Goal: Task Accomplishment & Management: Manage account settings

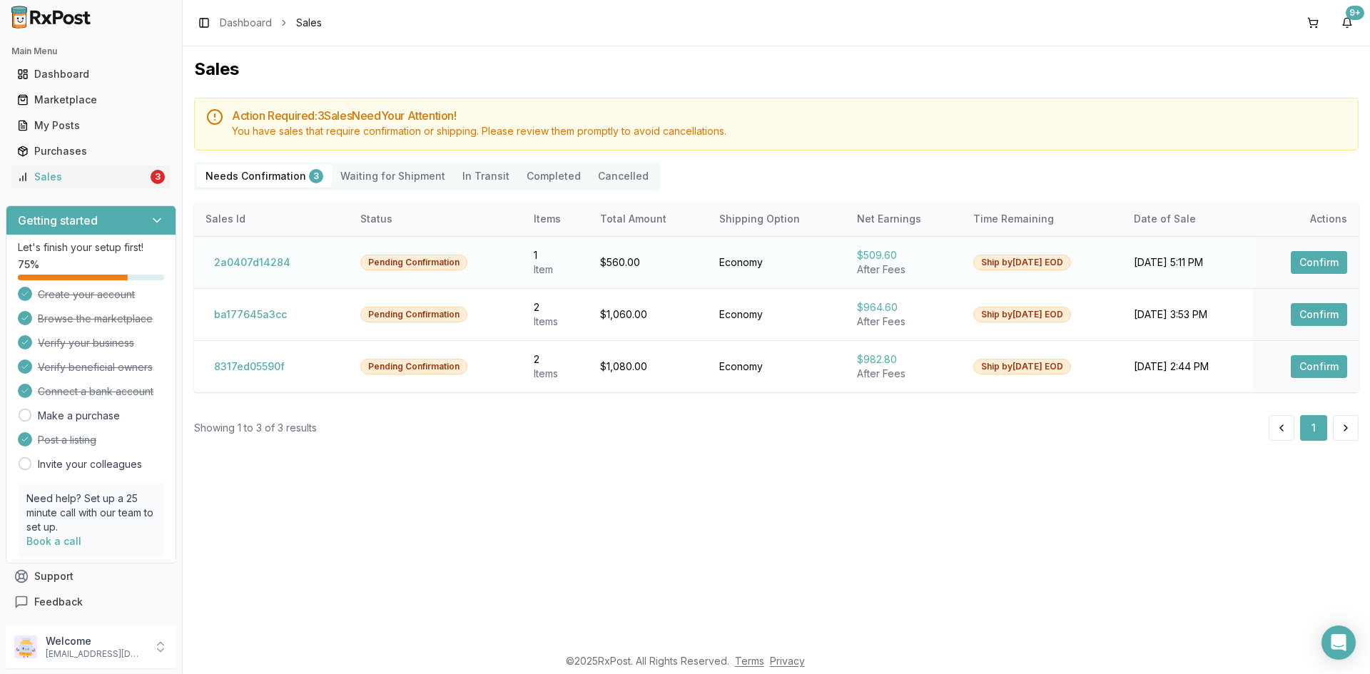
click at [1308, 255] on button "Confirm" at bounding box center [1319, 262] width 56 height 23
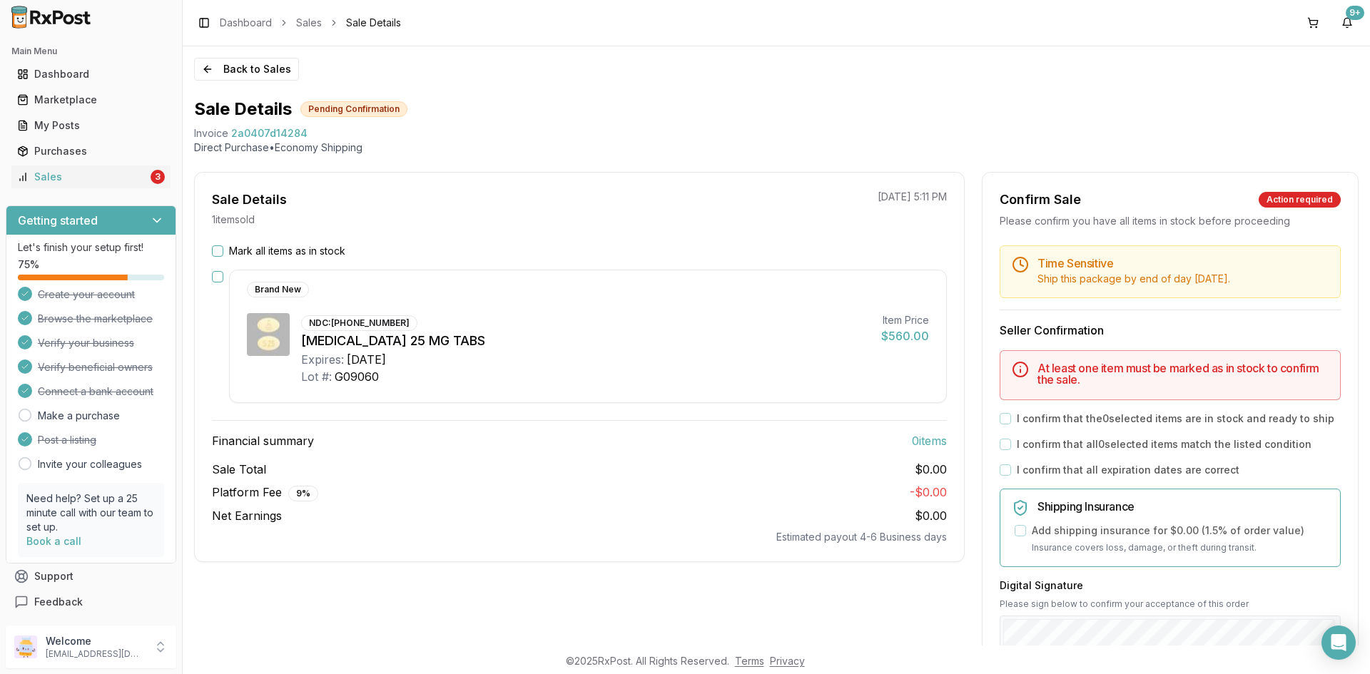
click at [218, 250] on button "Mark all items as in stock" at bounding box center [217, 250] width 11 height 11
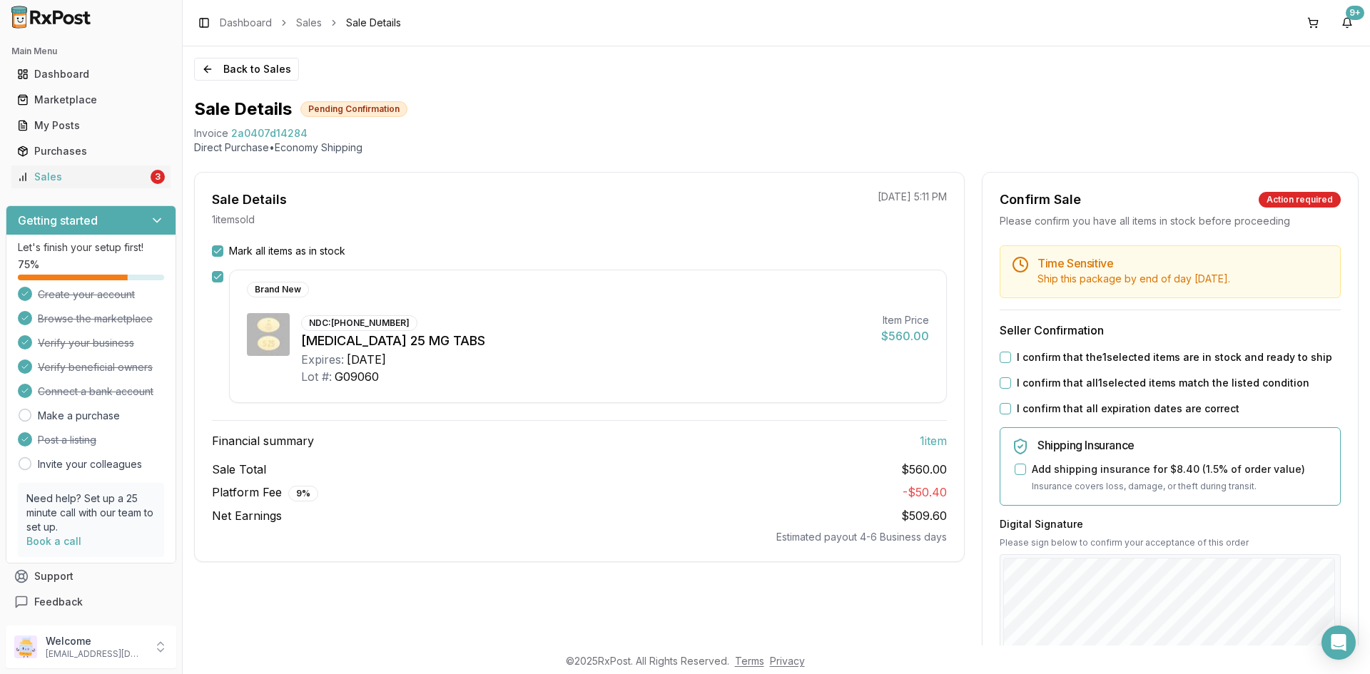
click at [1003, 352] on button "I confirm that the 1 selected items are in stock and ready to ship" at bounding box center [1004, 357] width 11 height 11
click at [1004, 383] on button "I confirm that all 1 selected items match the listed condition" at bounding box center [1004, 382] width 11 height 11
click at [1001, 408] on button "I confirm that all expiration dates are correct" at bounding box center [1004, 408] width 11 height 11
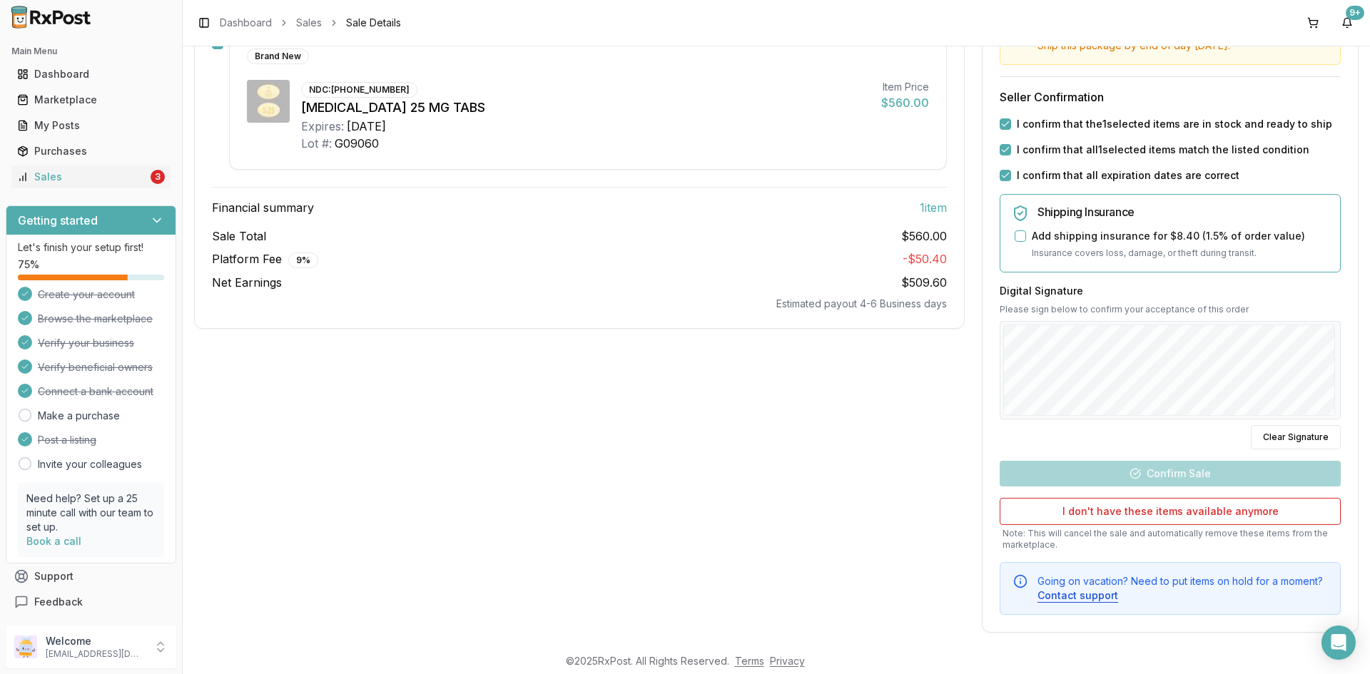
scroll to position [243, 0]
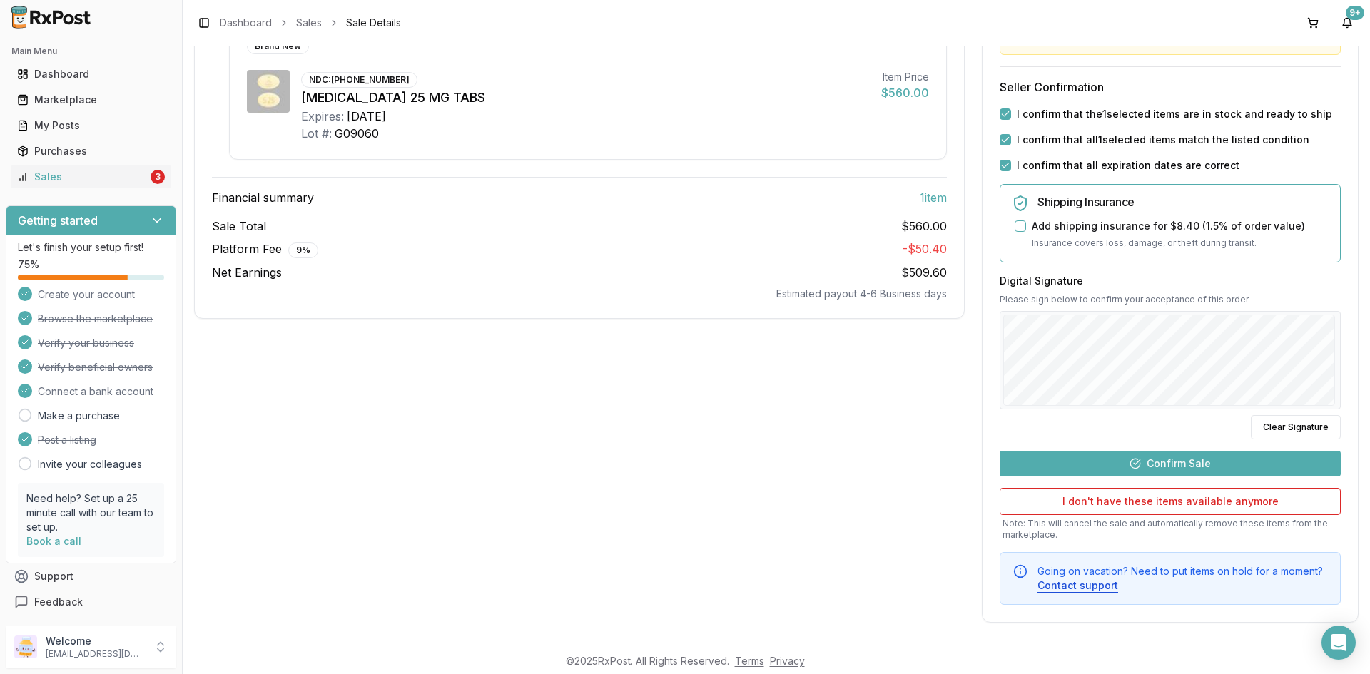
click at [1189, 461] on button "Confirm Sale" at bounding box center [1169, 464] width 341 height 26
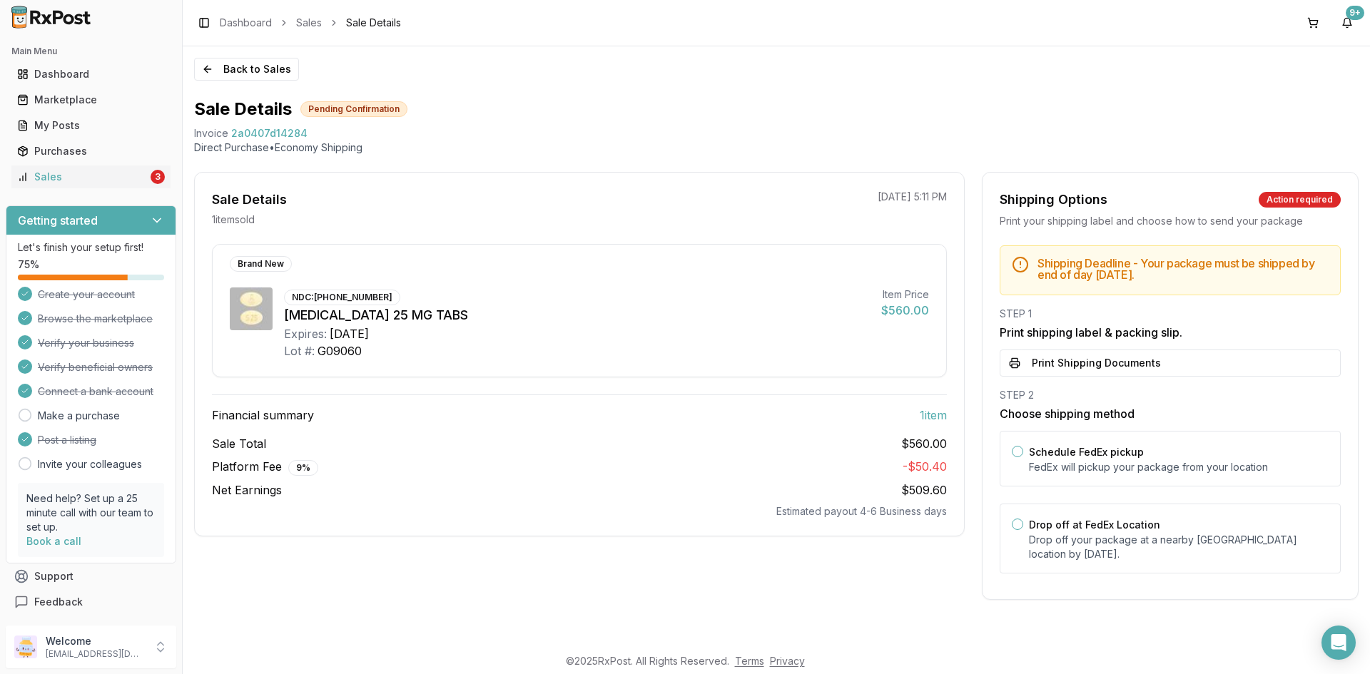
scroll to position [0, 0]
click at [1159, 357] on button "Print Shipping Documents" at bounding box center [1169, 363] width 341 height 27
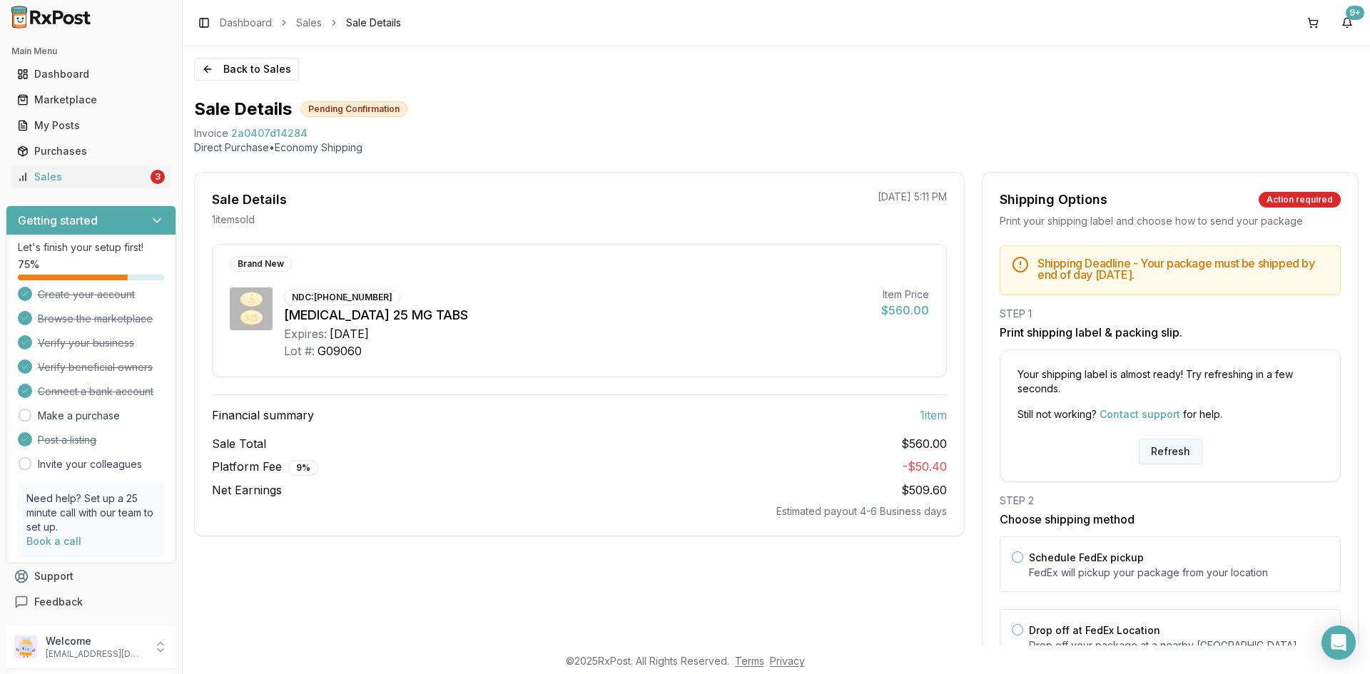
click at [1174, 452] on button "Refresh" at bounding box center [1170, 452] width 63 height 26
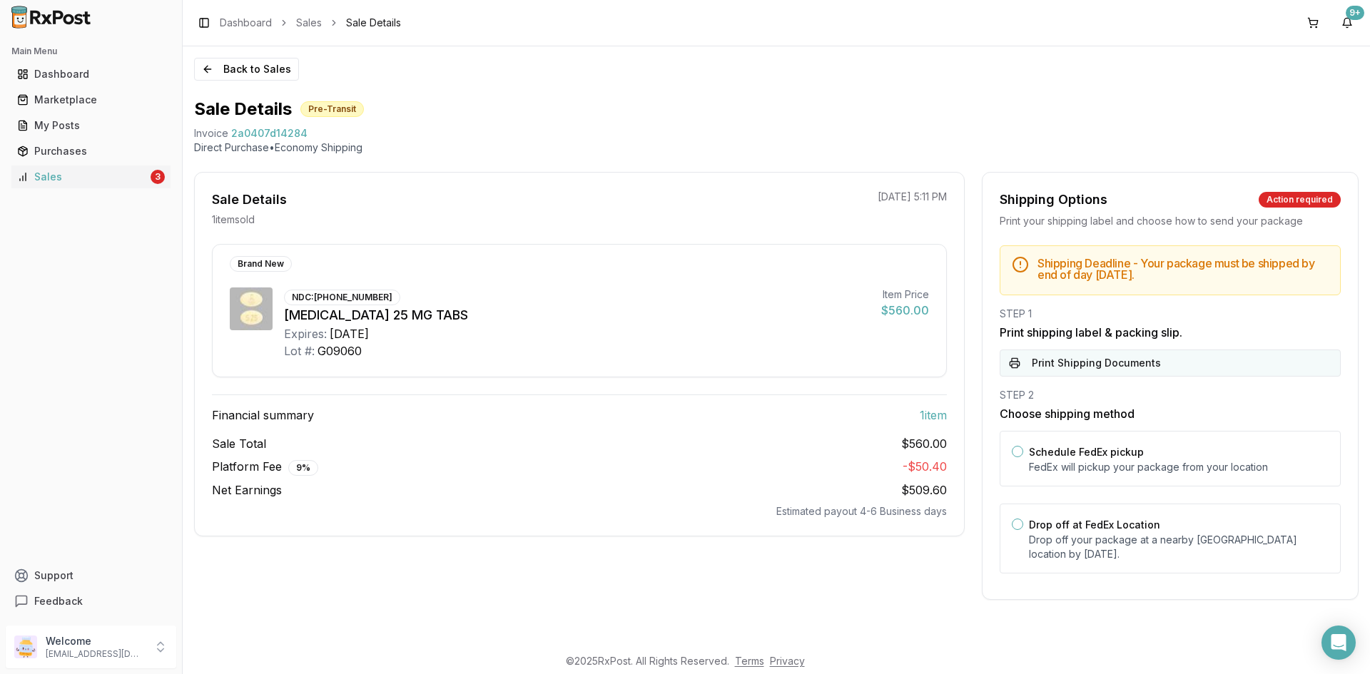
click at [1146, 356] on button "Print Shipping Documents" at bounding box center [1169, 363] width 341 height 27
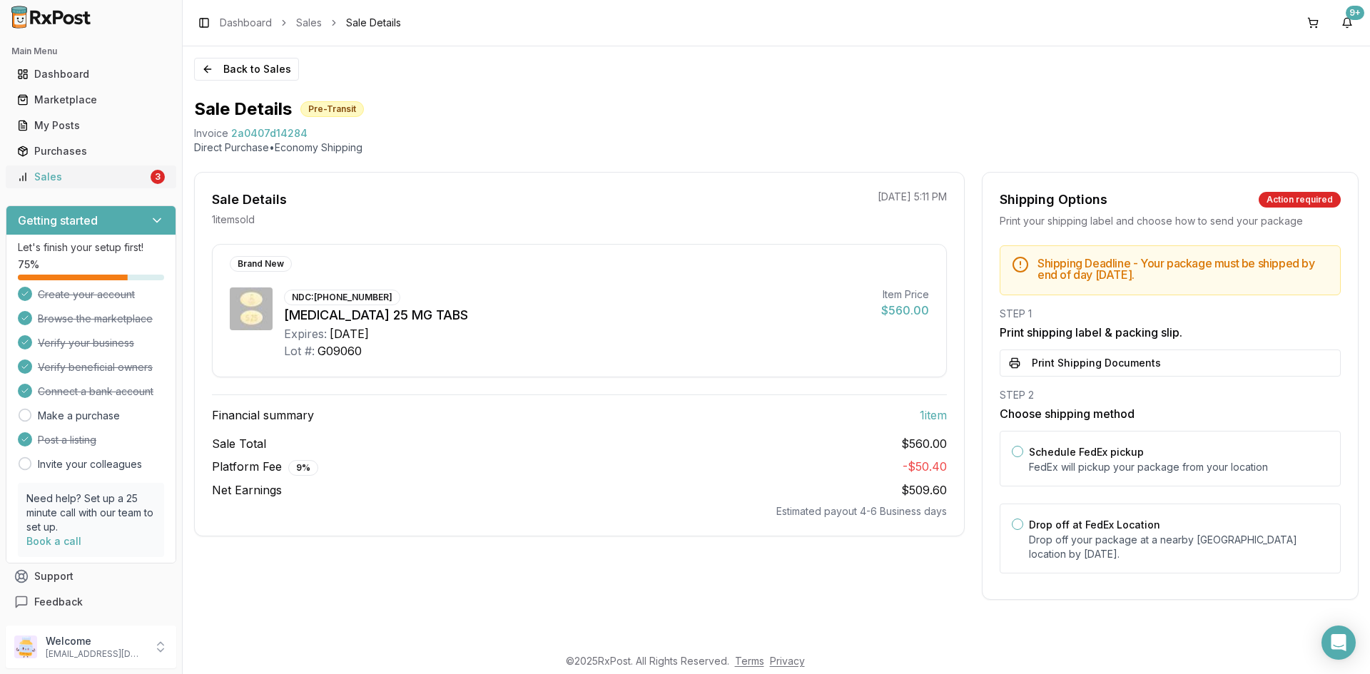
click at [119, 179] on div "Sales" at bounding box center [82, 177] width 131 height 14
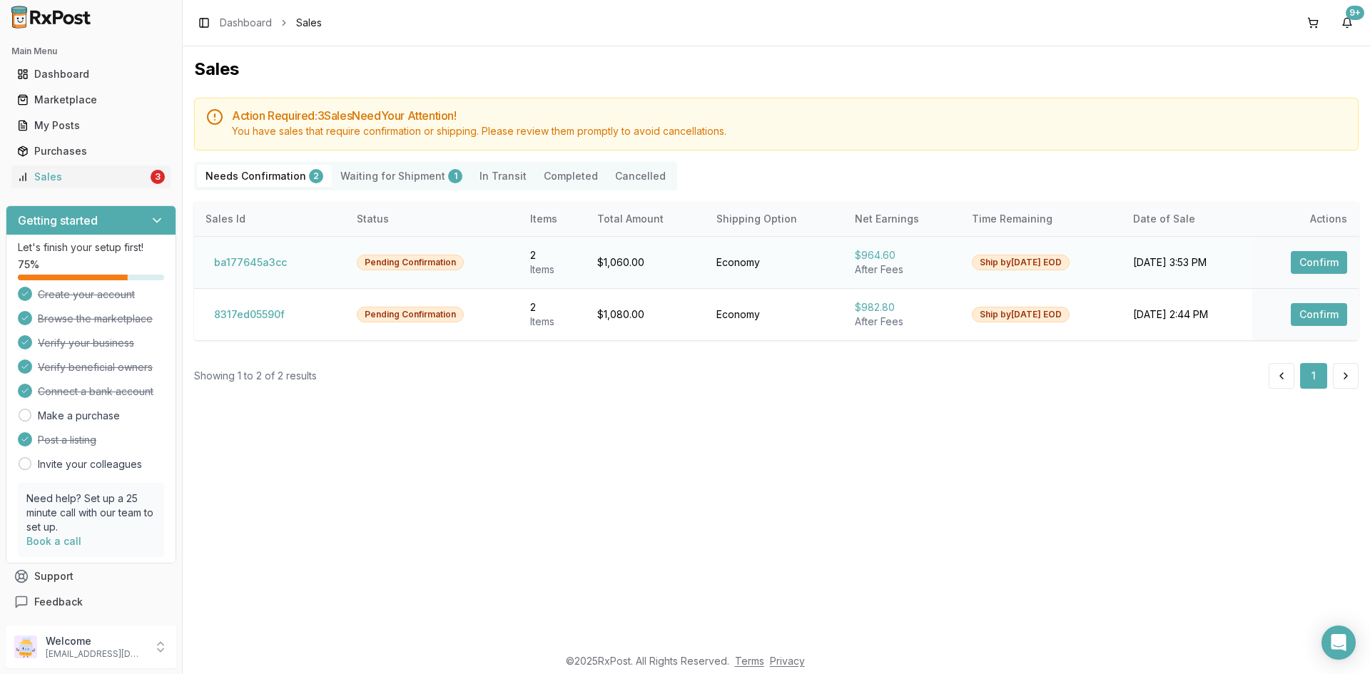
click at [1304, 273] on button "Confirm" at bounding box center [1319, 262] width 56 height 23
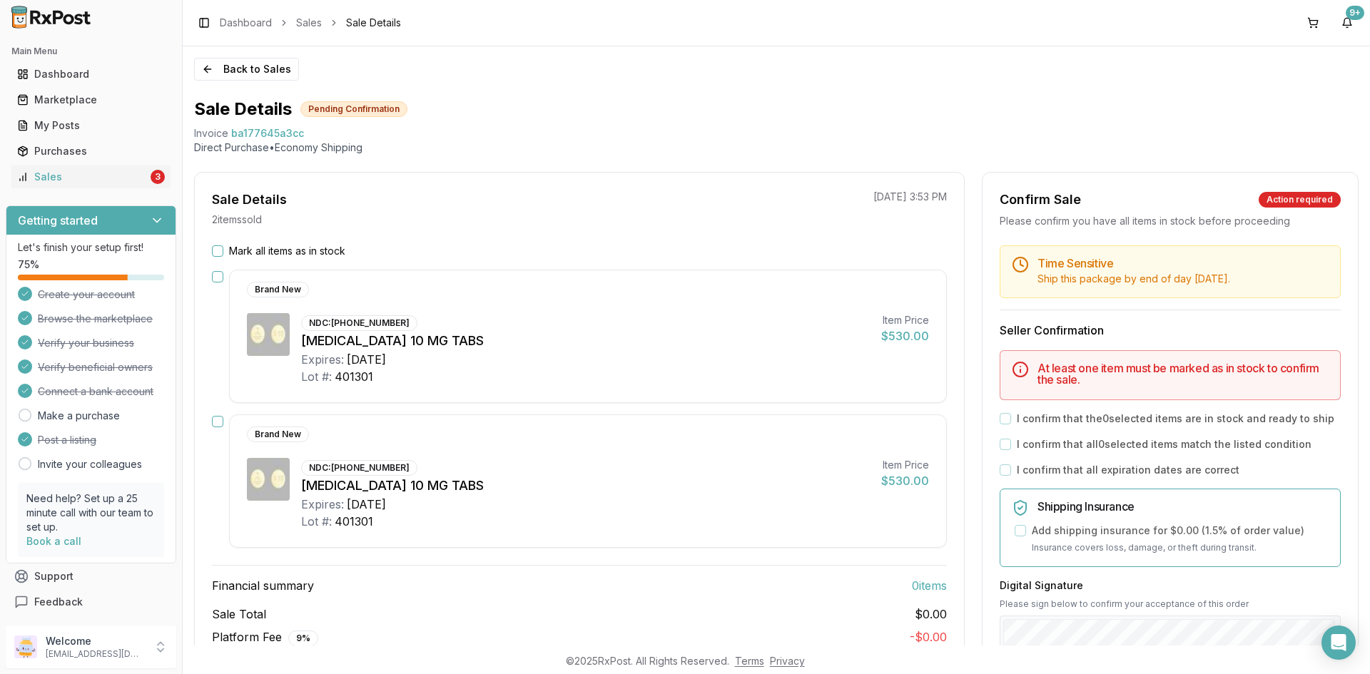
click at [219, 253] on button "Mark all items as in stock" at bounding box center [217, 250] width 11 height 11
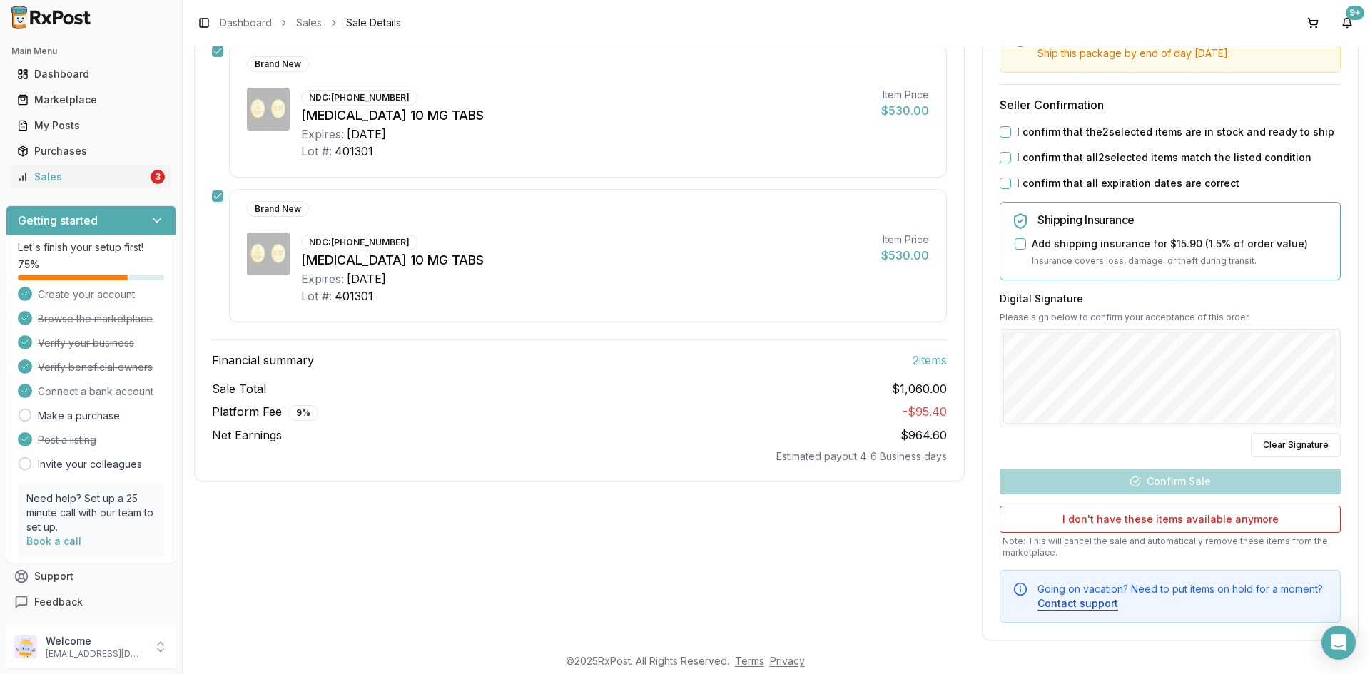
scroll to position [243, 0]
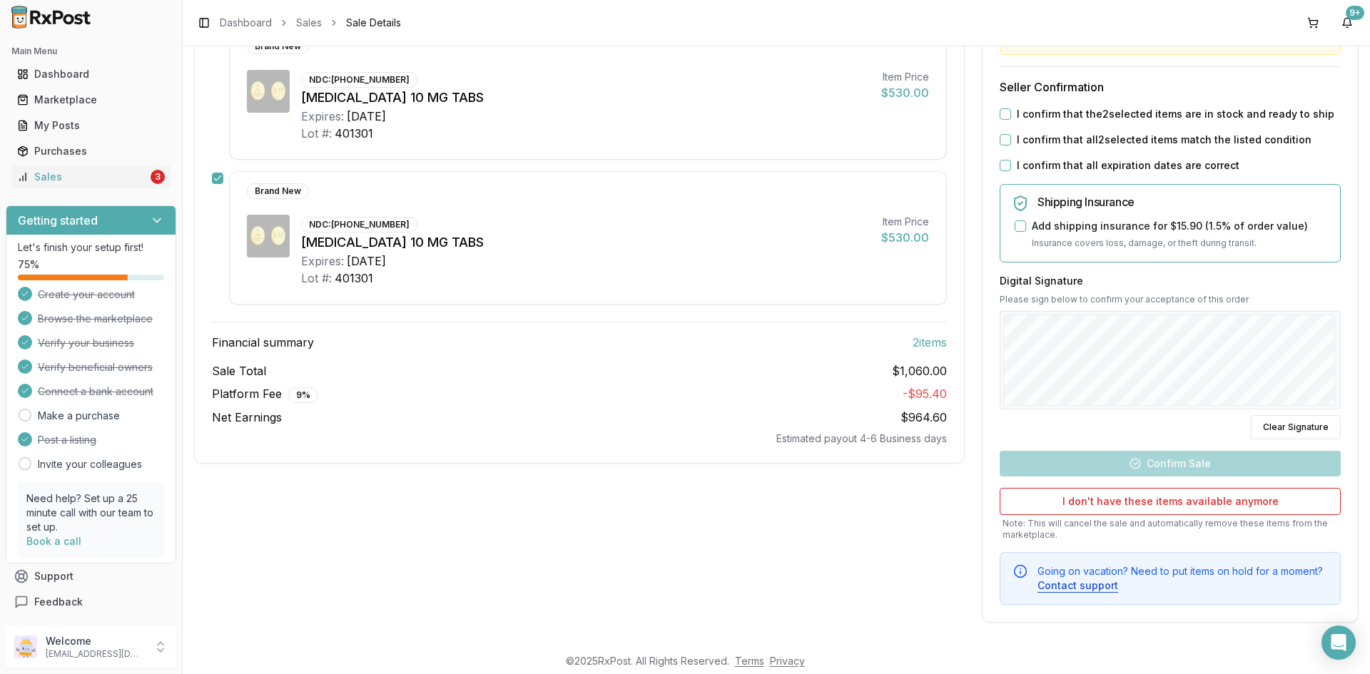
click at [1002, 111] on button "I confirm that the 2 selected items are in stock and ready to ship" at bounding box center [1004, 113] width 11 height 11
click at [1004, 141] on button "I confirm that all 2 selected items match the listed condition" at bounding box center [1004, 139] width 11 height 11
click at [1002, 166] on button "I confirm that all expiration dates are correct" at bounding box center [1004, 165] width 11 height 11
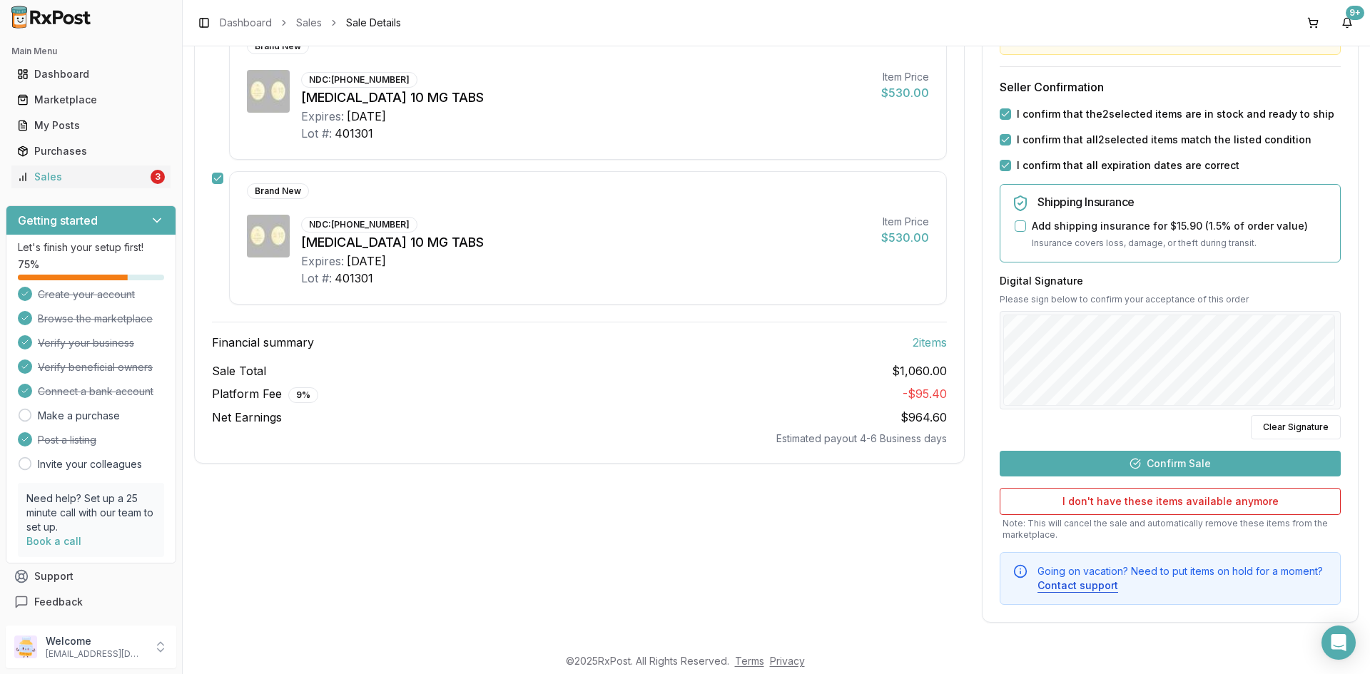
click at [1195, 467] on button "Confirm Sale" at bounding box center [1169, 464] width 341 height 26
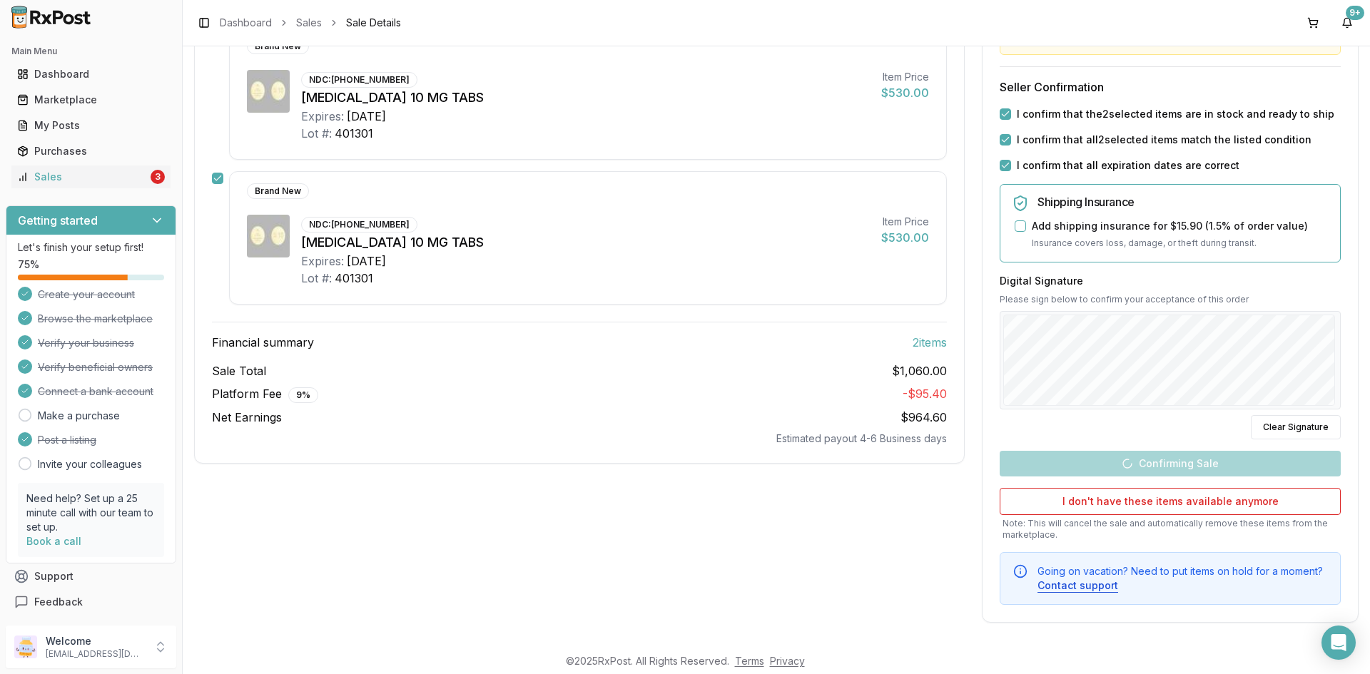
scroll to position [58, 0]
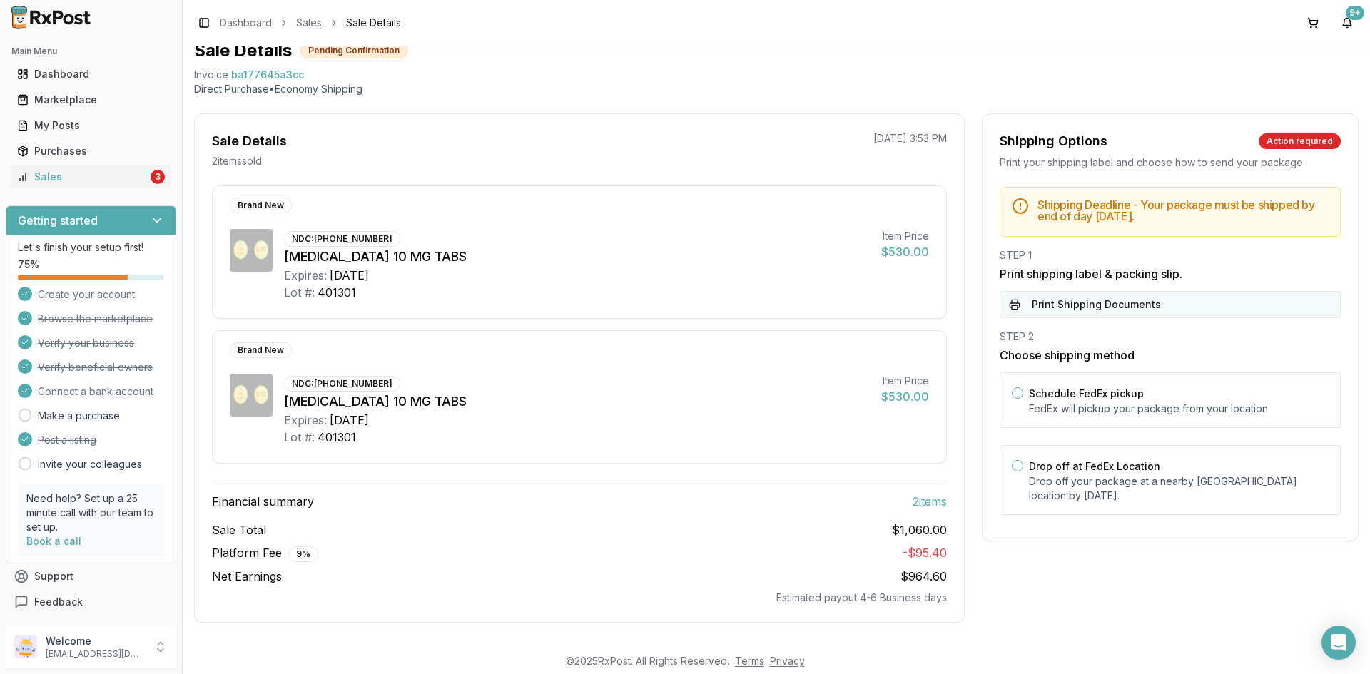
click at [1013, 312] on button "Print Shipping Documents" at bounding box center [1169, 304] width 341 height 27
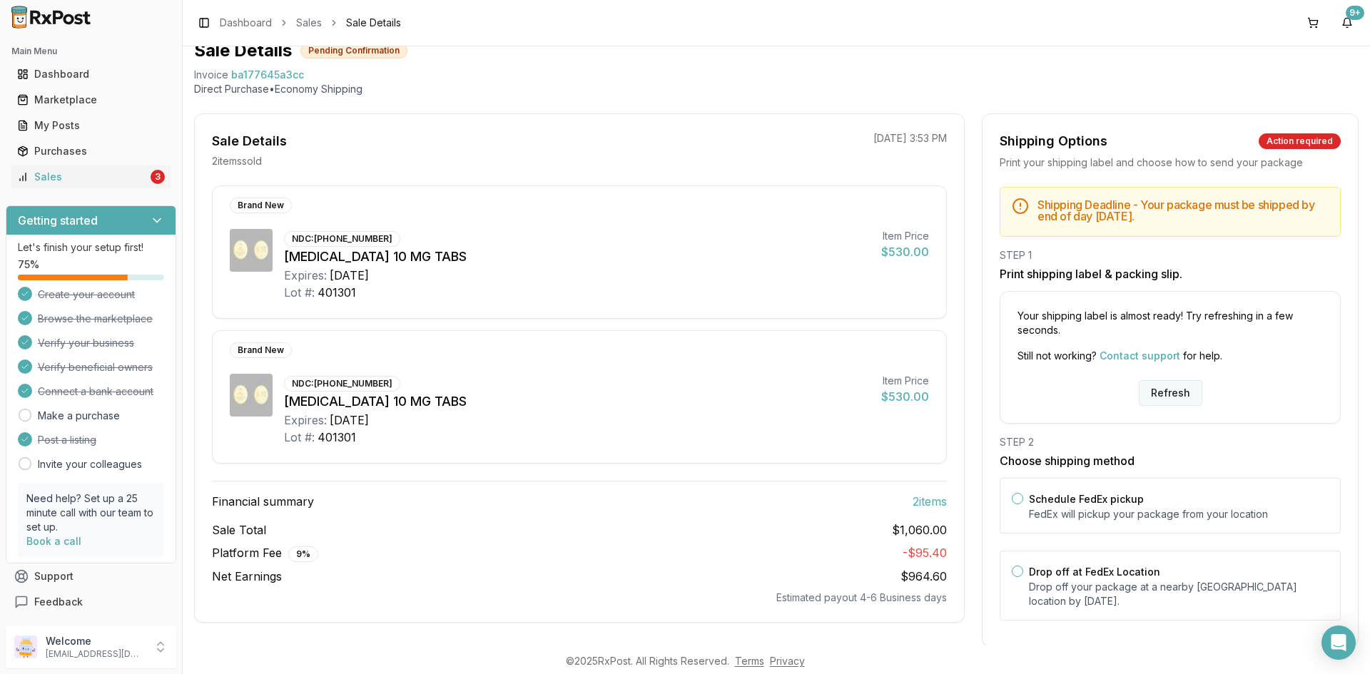
click at [1159, 396] on button "Refresh" at bounding box center [1170, 393] width 63 height 26
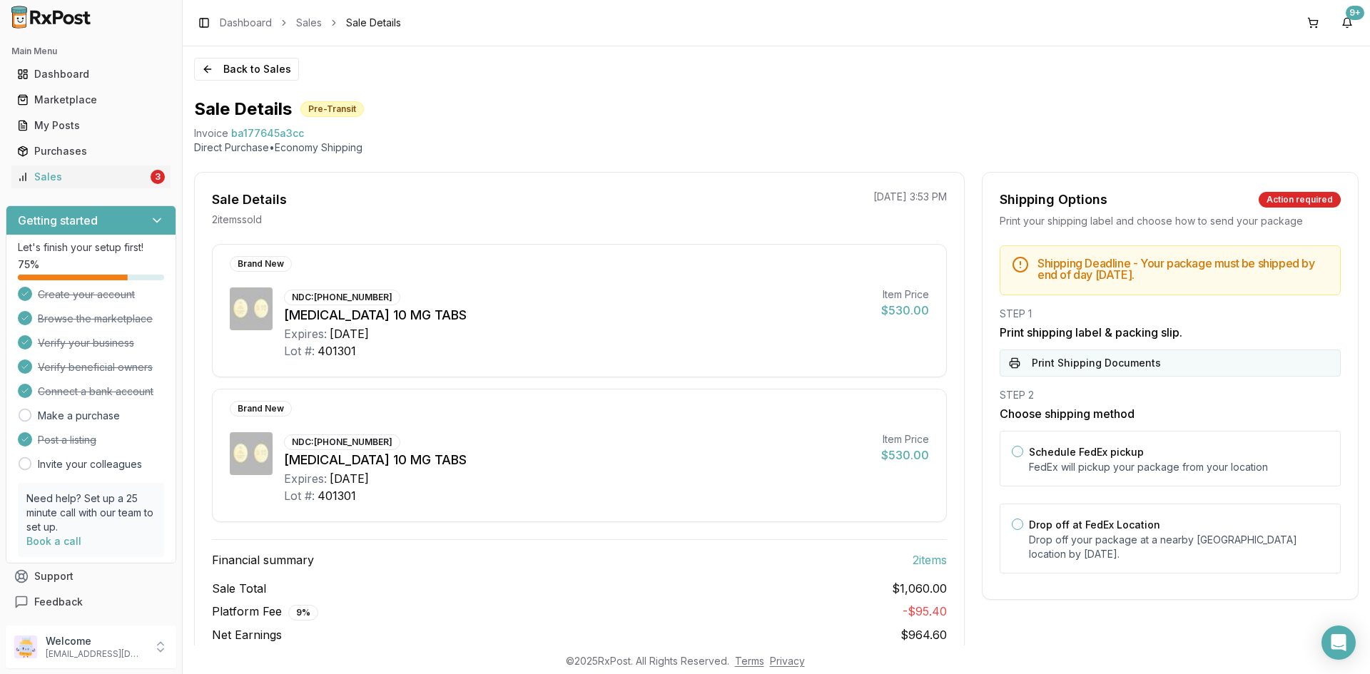
click at [1024, 363] on button "Print Shipping Documents" at bounding box center [1169, 363] width 341 height 27
click at [104, 180] on div "Sales" at bounding box center [82, 177] width 131 height 14
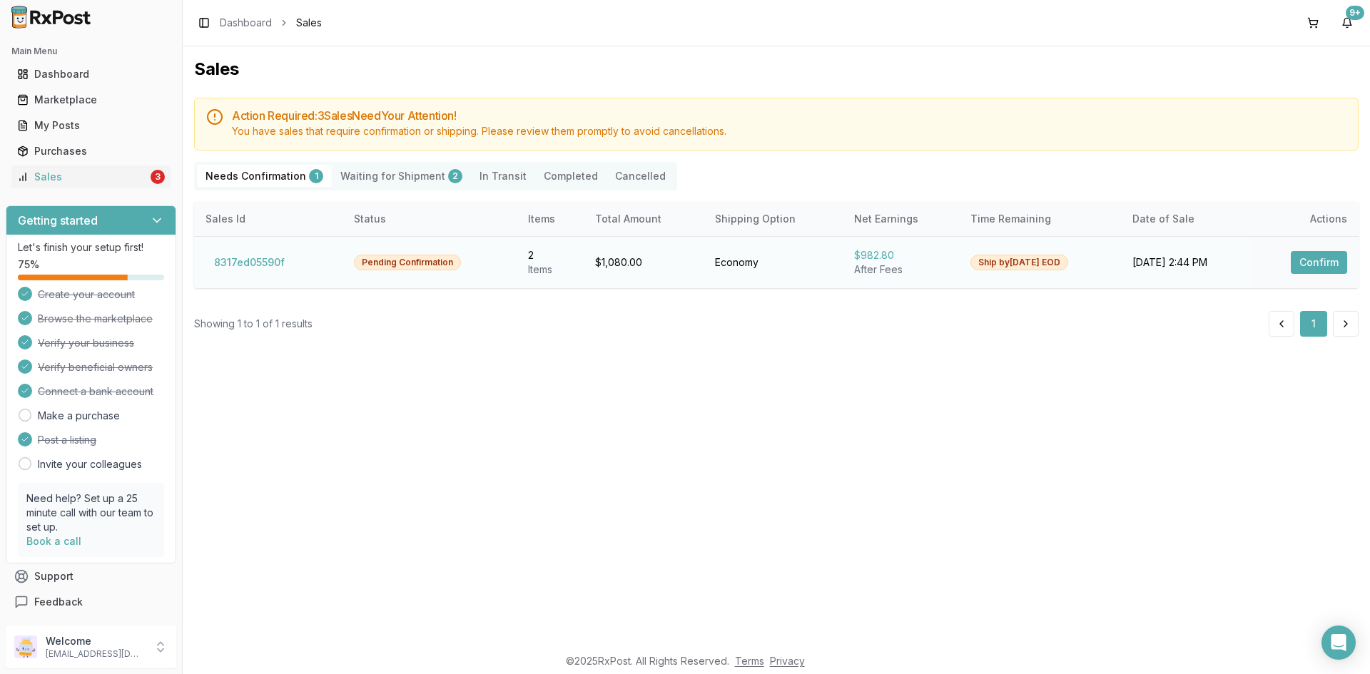
click at [1306, 263] on button "Confirm" at bounding box center [1319, 262] width 56 height 23
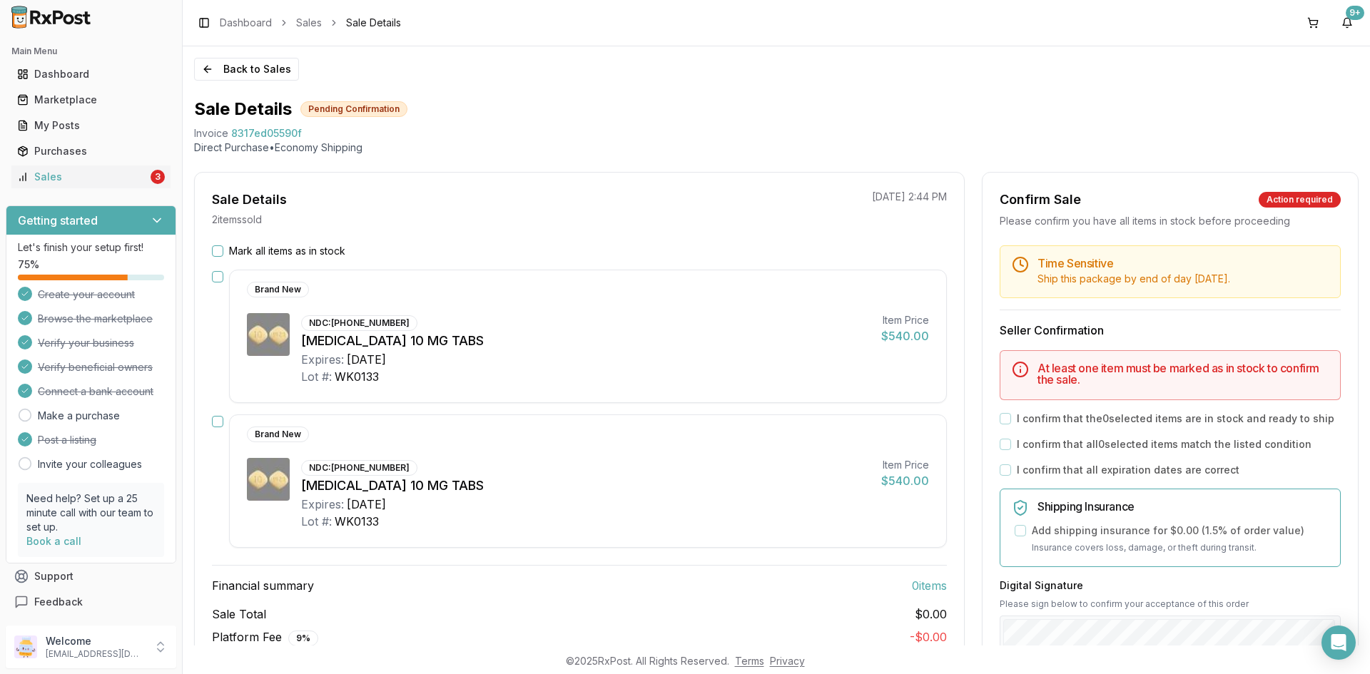
click at [220, 253] on button "Mark all items as in stock" at bounding box center [217, 250] width 11 height 11
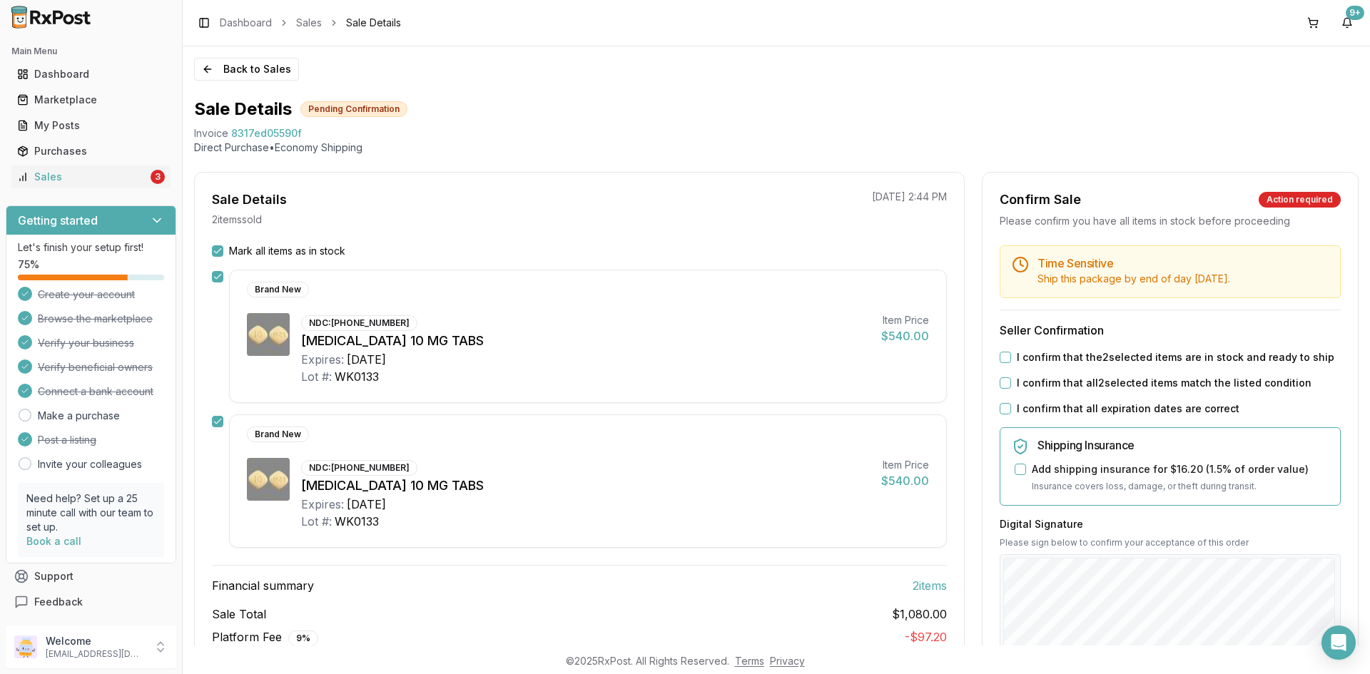
click at [1003, 359] on button "I confirm that the 2 selected items are in stock and ready to ship" at bounding box center [1004, 357] width 11 height 11
click at [1004, 386] on button "I confirm that all 2 selected items match the listed condition" at bounding box center [1004, 382] width 11 height 11
click at [1003, 409] on button "I confirm that all expiration dates are correct" at bounding box center [1004, 408] width 11 height 11
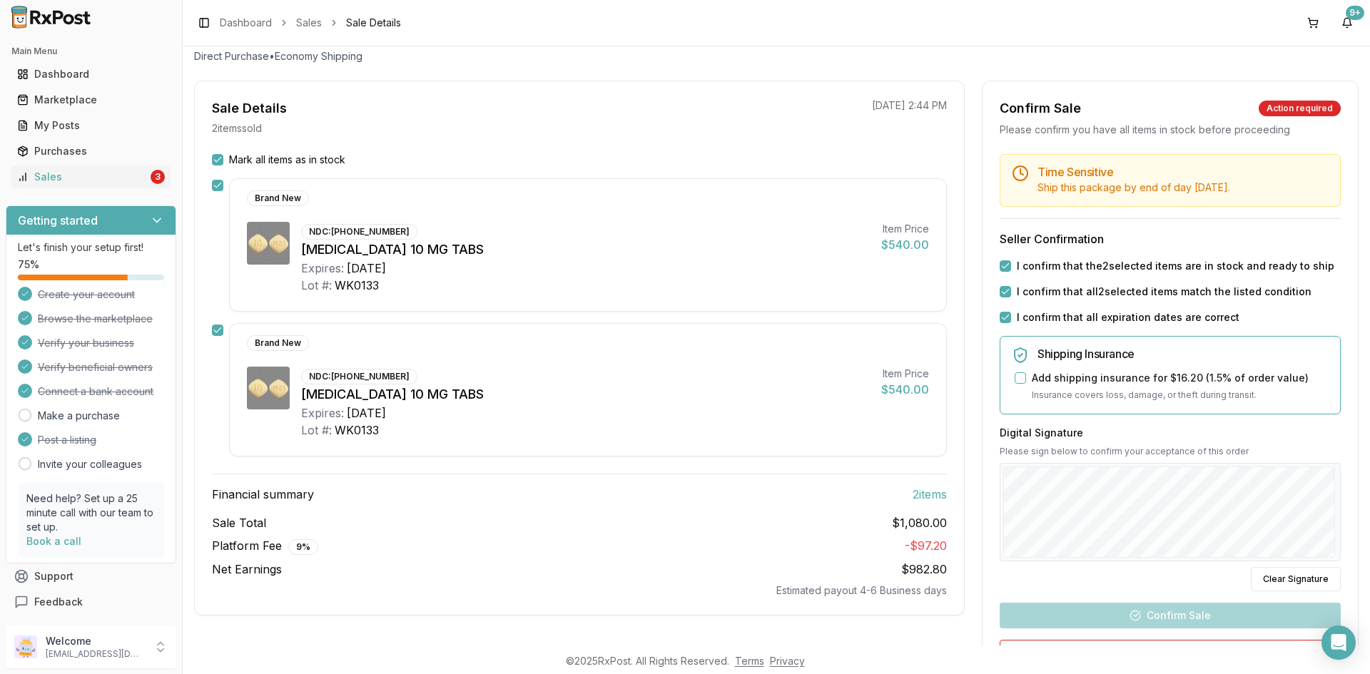
scroll to position [214, 0]
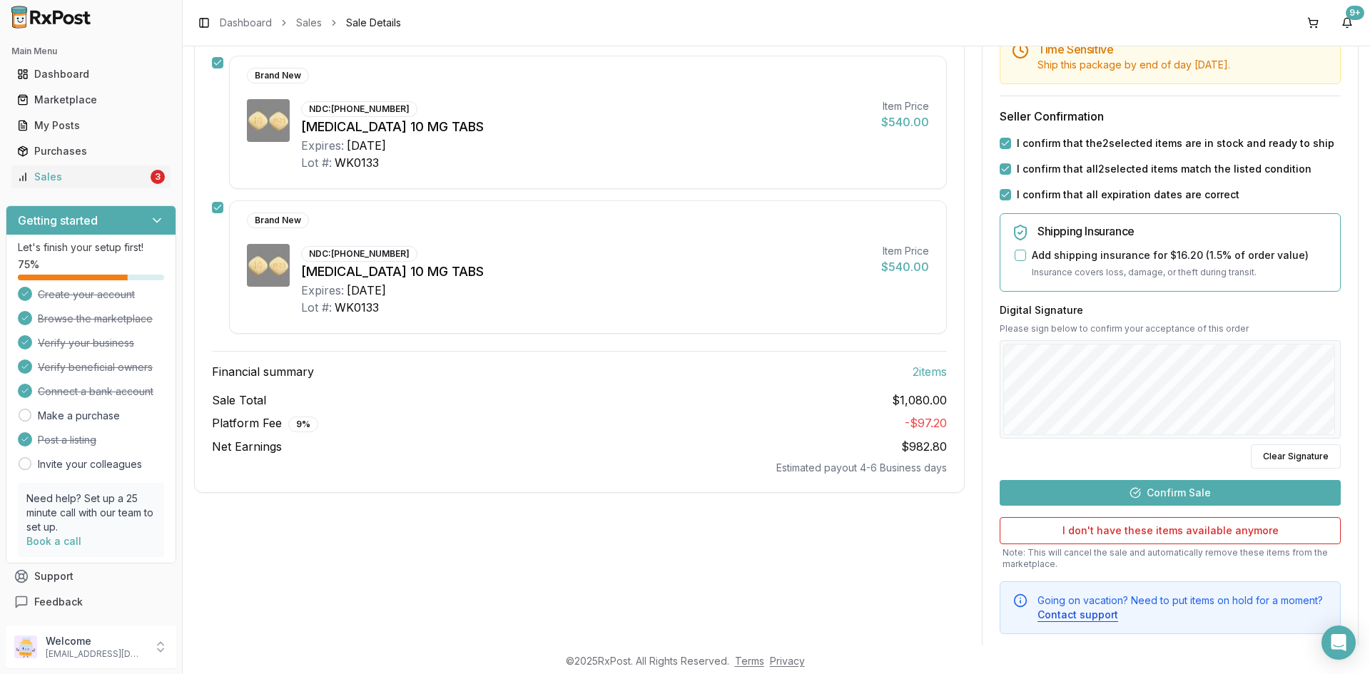
click at [1139, 500] on button "Confirm Sale" at bounding box center [1169, 493] width 341 height 26
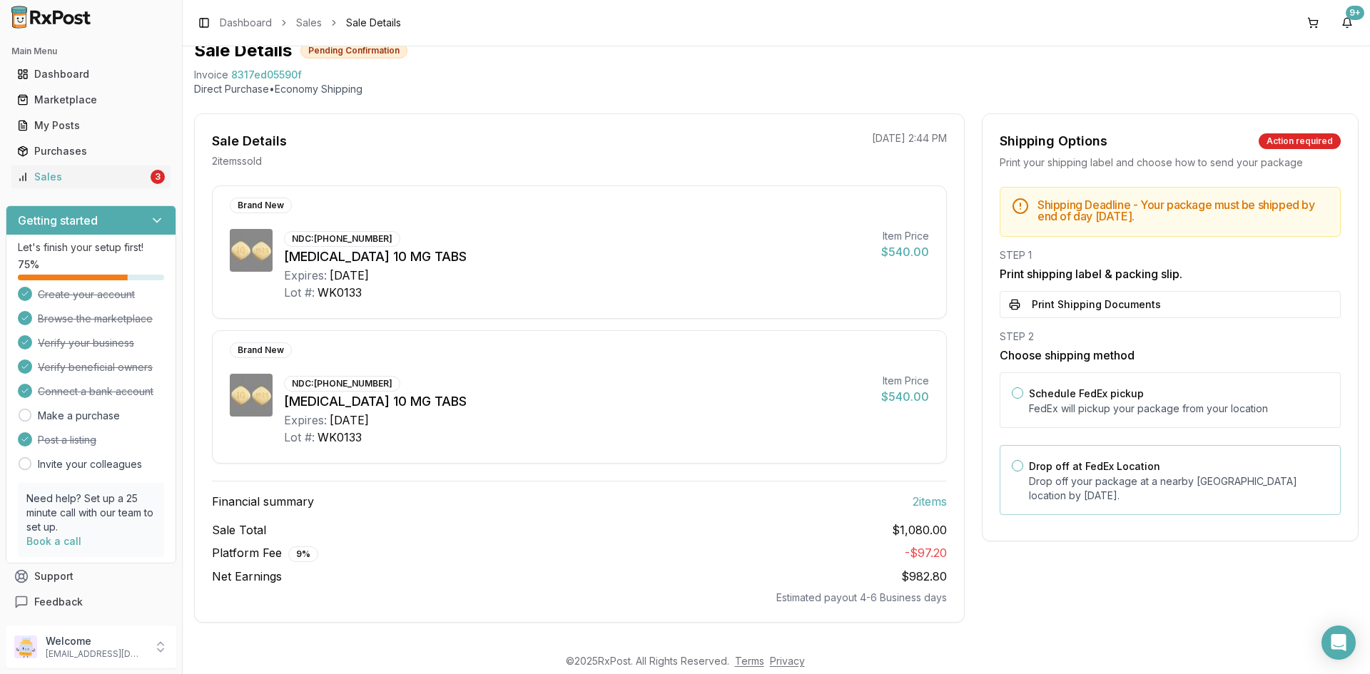
scroll to position [58, 0]
click at [1011, 297] on button "Print Shipping Documents" at bounding box center [1169, 304] width 341 height 27
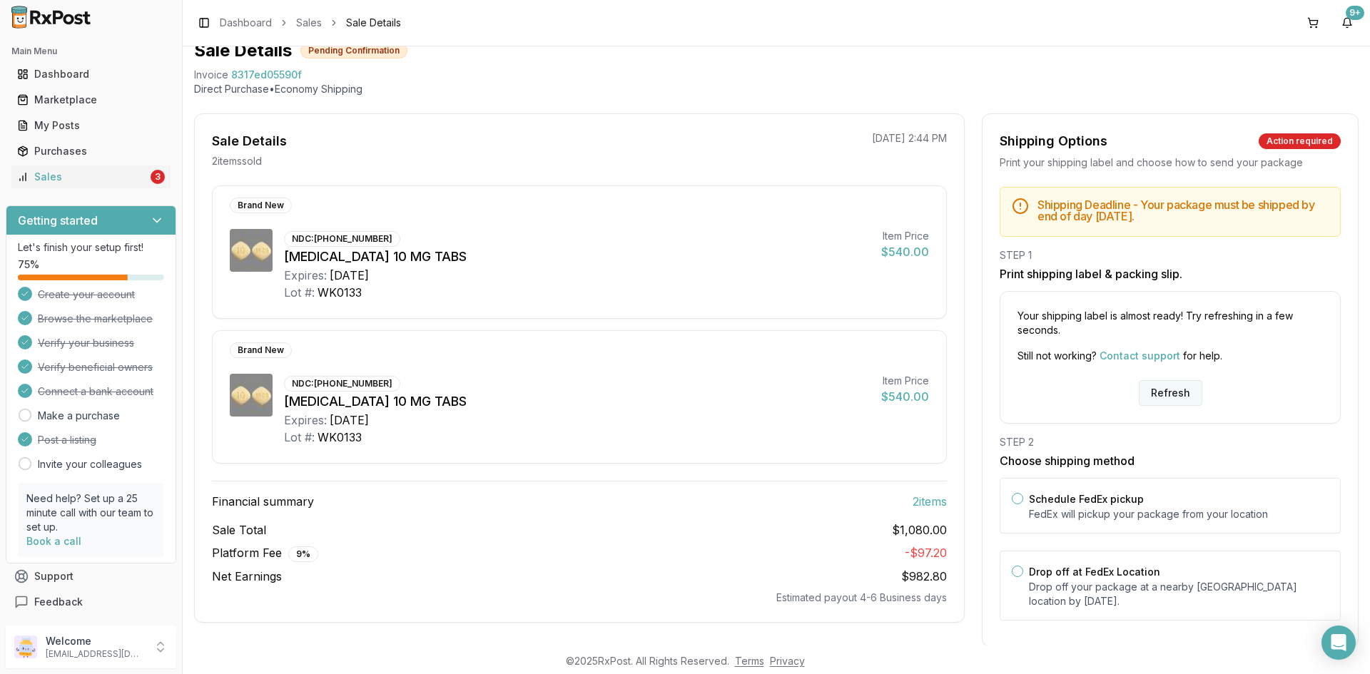
click at [1169, 390] on button "Refresh" at bounding box center [1170, 393] width 63 height 26
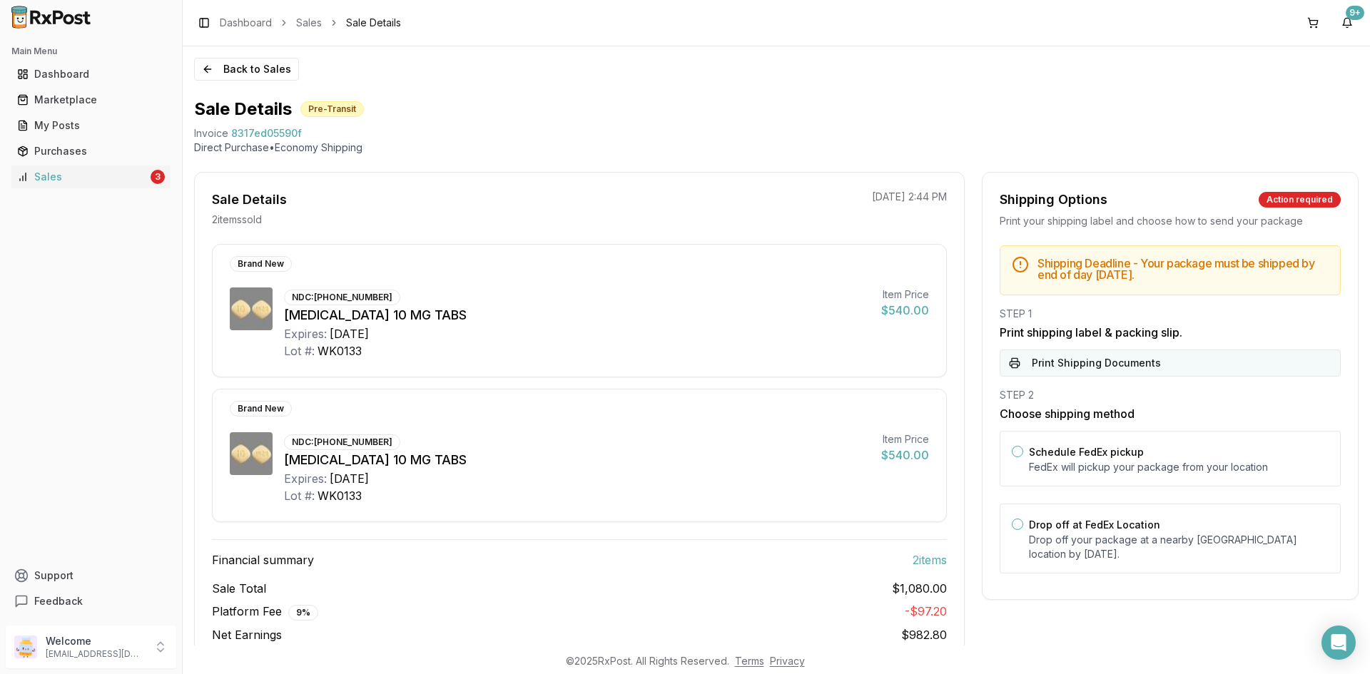
click at [1152, 362] on button "Print Shipping Documents" at bounding box center [1169, 363] width 341 height 27
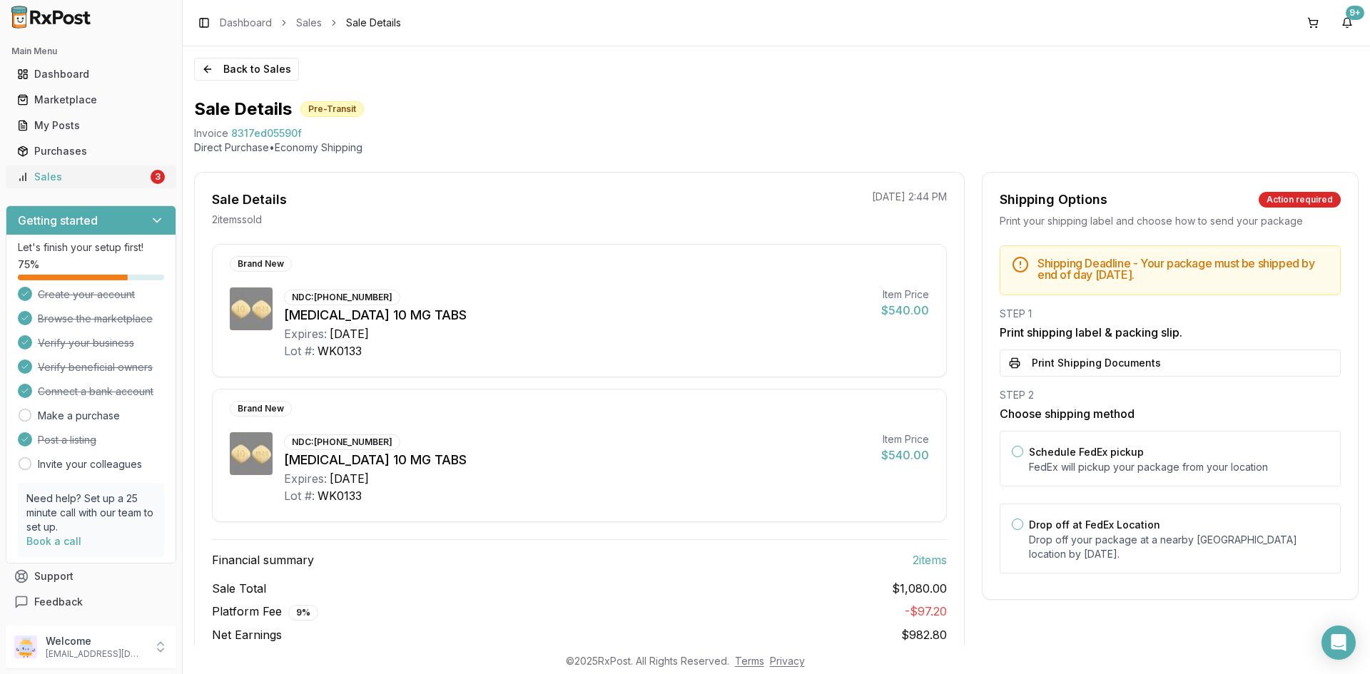
click at [81, 184] on link "Sales 3" at bounding box center [90, 177] width 159 height 26
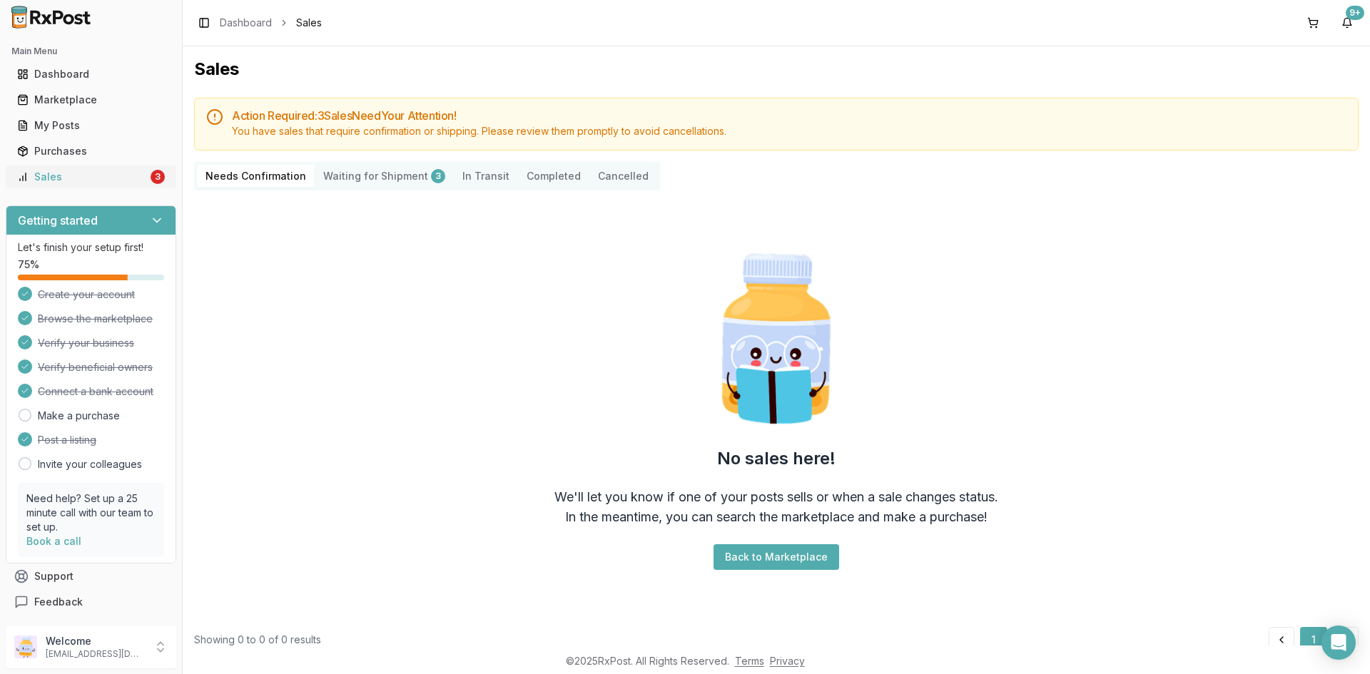
click at [99, 170] on div "Sales" at bounding box center [82, 177] width 131 height 14
click at [126, 180] on div "Sales" at bounding box center [82, 177] width 131 height 14
